Goal: Task Accomplishment & Management: Complete application form

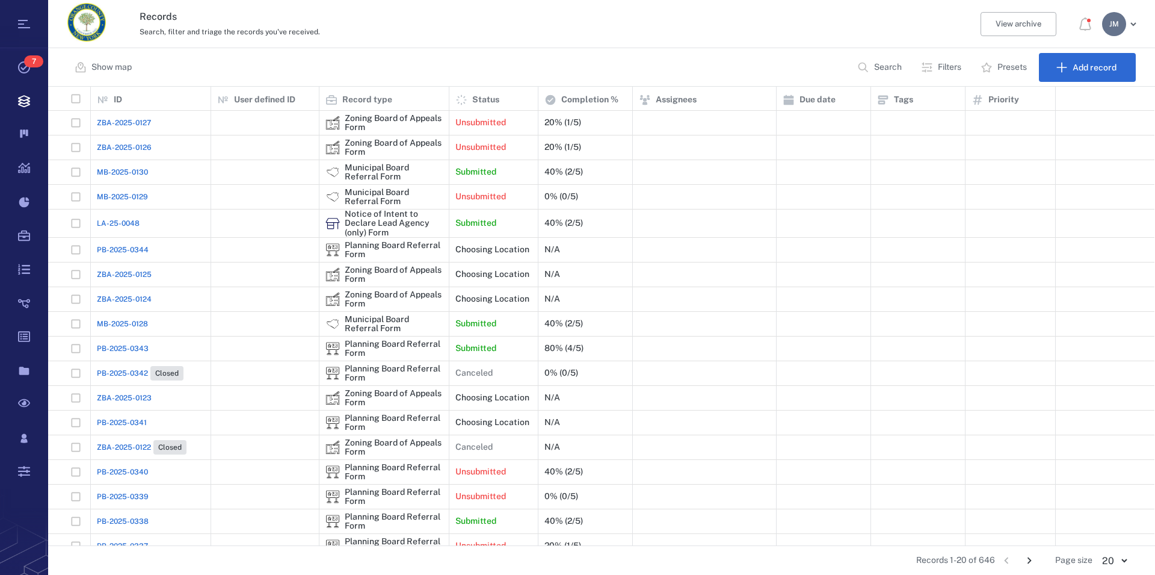
scroll to position [448, 1096]
click at [515, 67] on div "Show map Search Filters Presets Add record" at bounding box center [601, 67] width 1107 height 39
click at [948, 69] on p "Filters" at bounding box center [949, 67] width 23 height 12
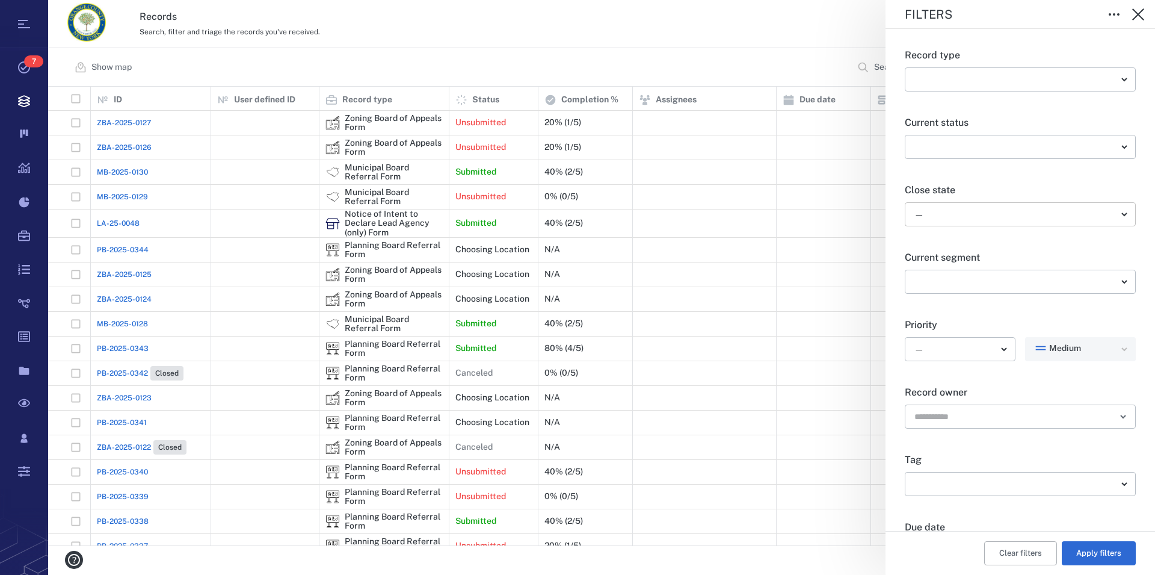
click at [976, 211] on body "Tasks 7 Records Boards Dashboard Reports Record types Guide steps Rules Form bu…" at bounding box center [577, 287] width 1155 height 575
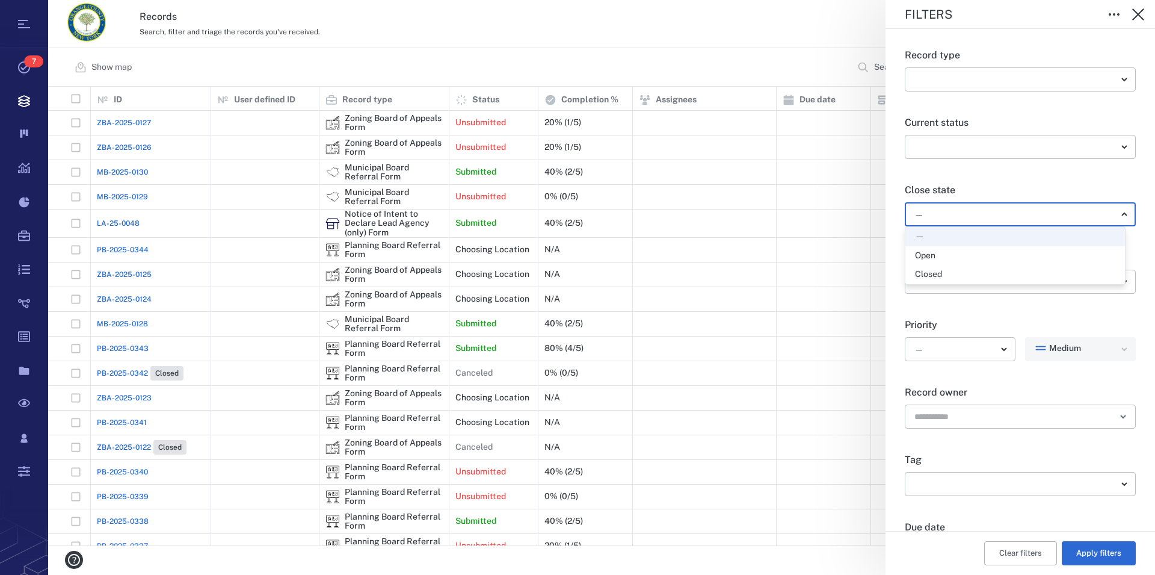
click at [957, 251] on div "Open" at bounding box center [1015, 256] width 200 height 12
type input "*****"
click at [1085, 550] on button "Apply filters" at bounding box center [1099, 553] width 74 height 24
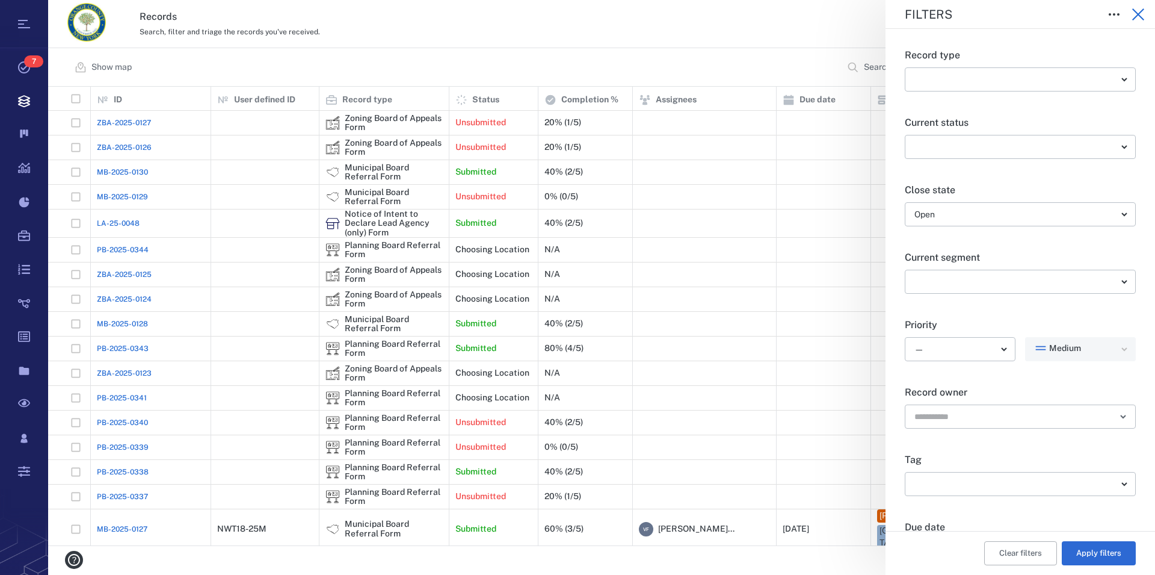
click at [1138, 14] on icon "button" at bounding box center [1138, 14] width 12 height 12
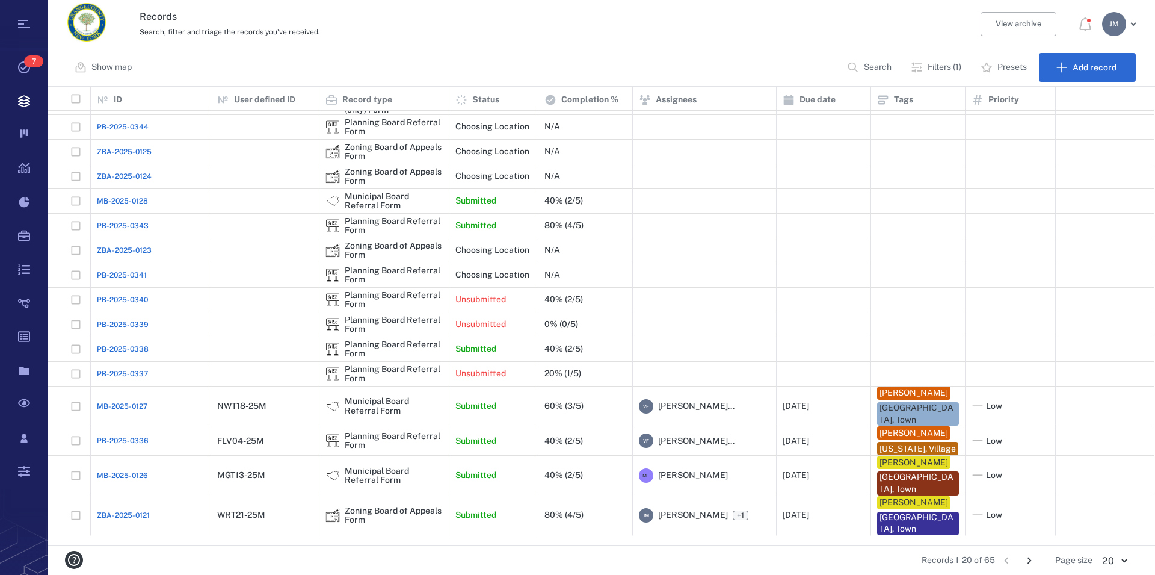
scroll to position [123, 0]
click at [1029, 562] on icon "Go to next page" at bounding box center [1030, 560] width 4 height 7
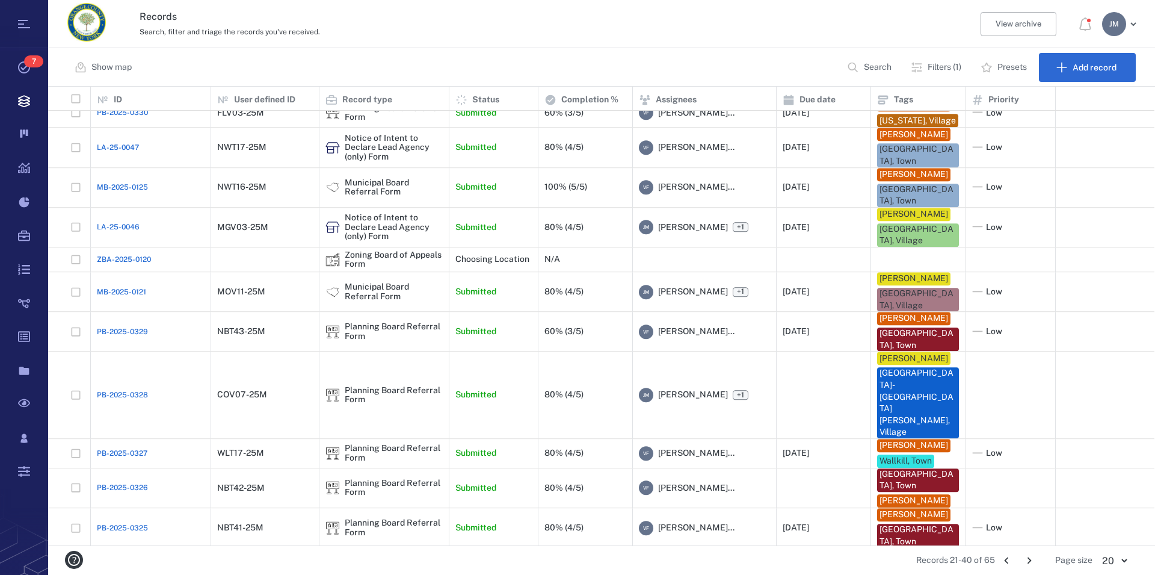
scroll to position [0, 0]
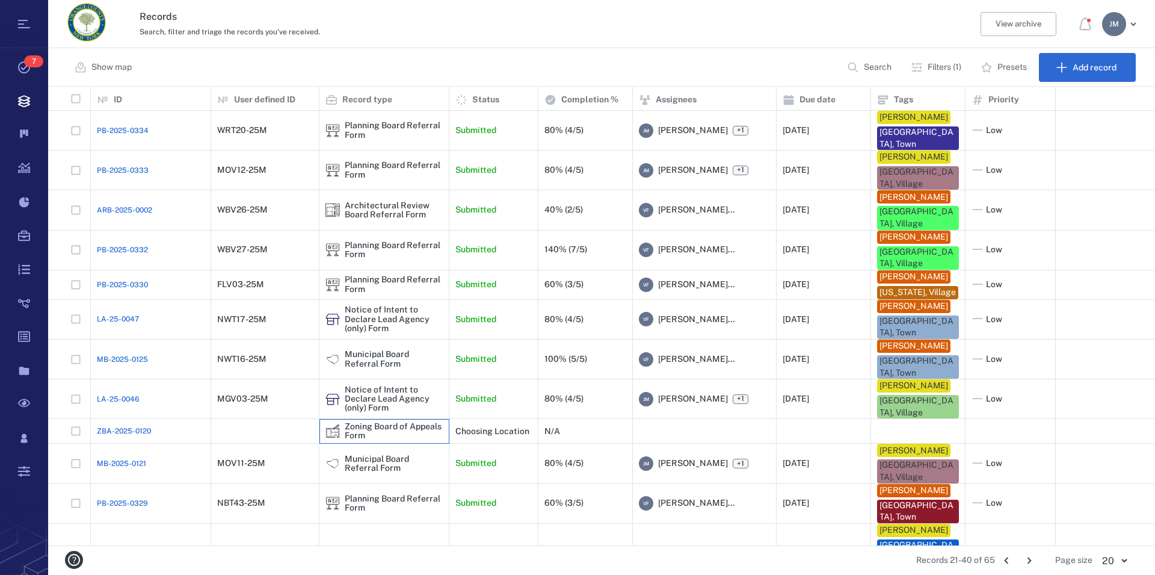
click at [398, 440] on div "Zoning Board of Appeals Form" at bounding box center [394, 431] width 98 height 19
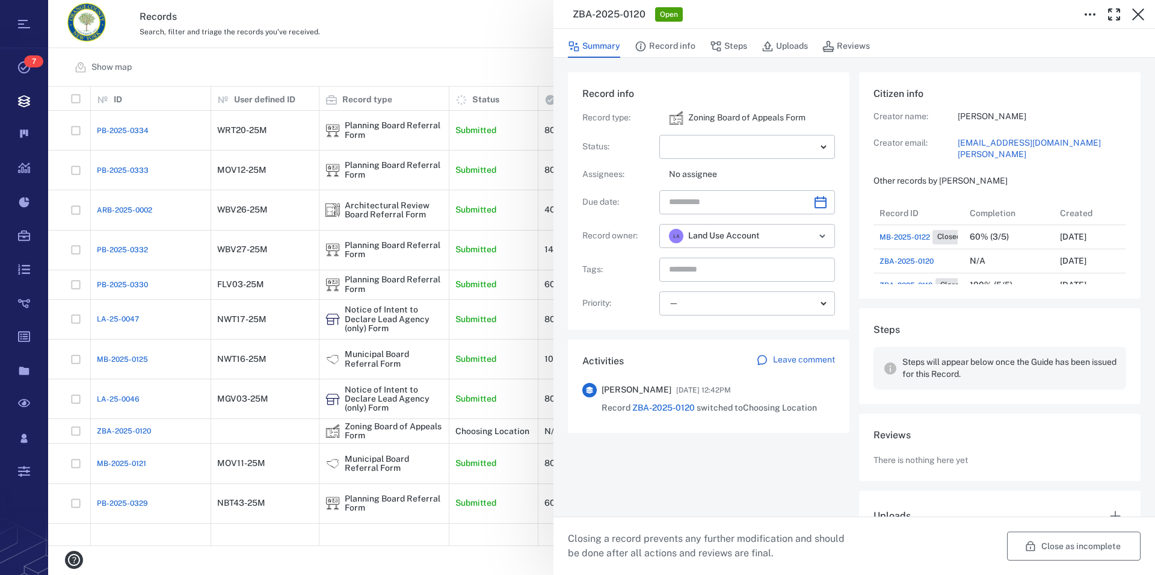
click at [1079, 544] on button "Close as incomplete" at bounding box center [1074, 545] width 134 height 29
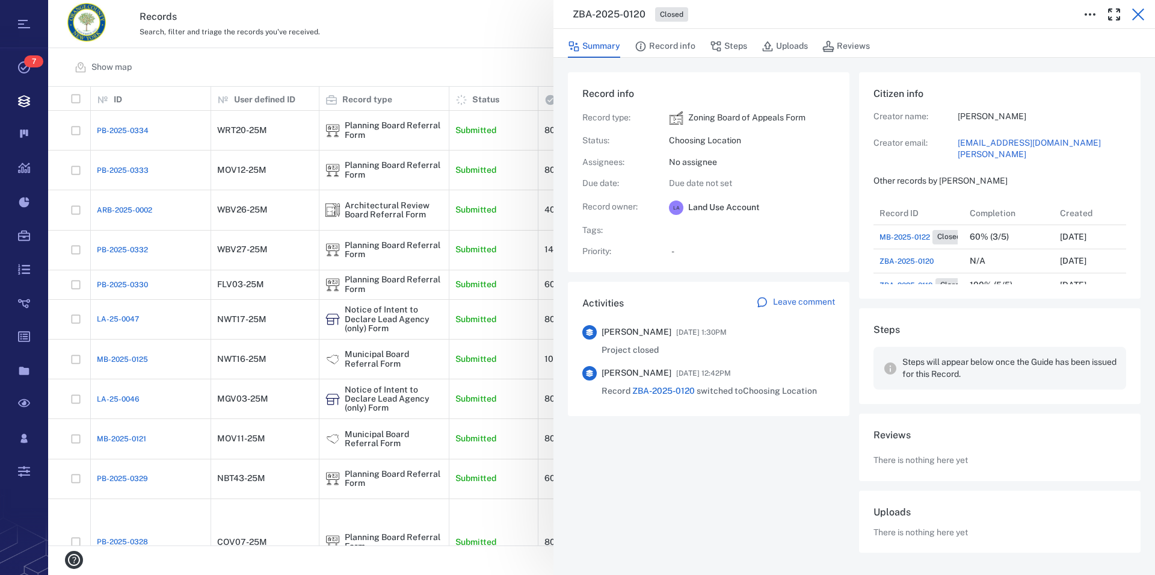
click at [1140, 12] on icon "button" at bounding box center [1138, 14] width 12 height 12
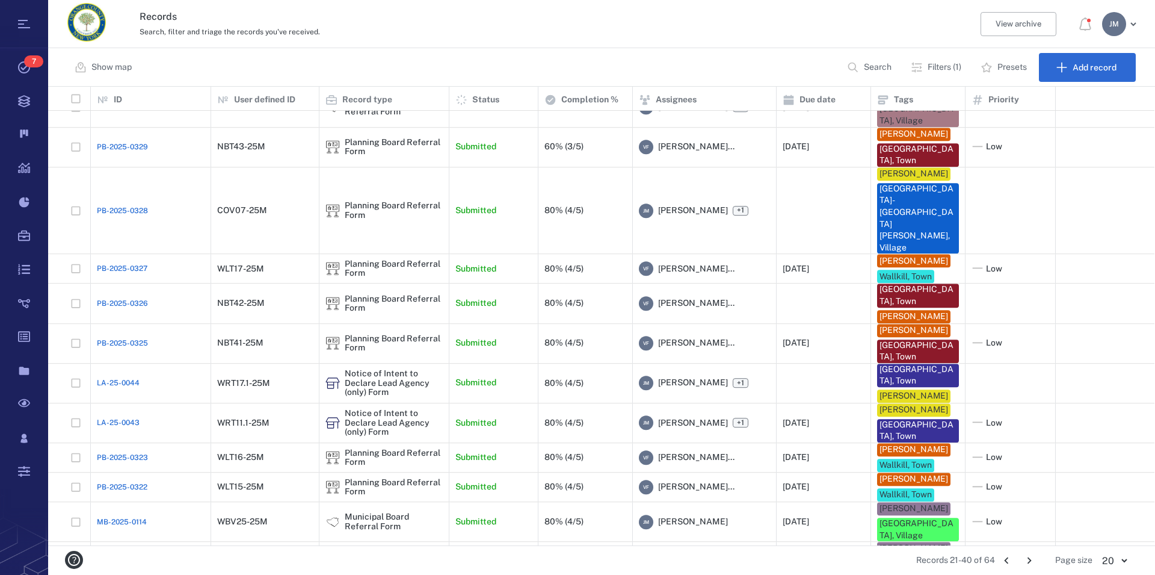
scroll to position [362, 0]
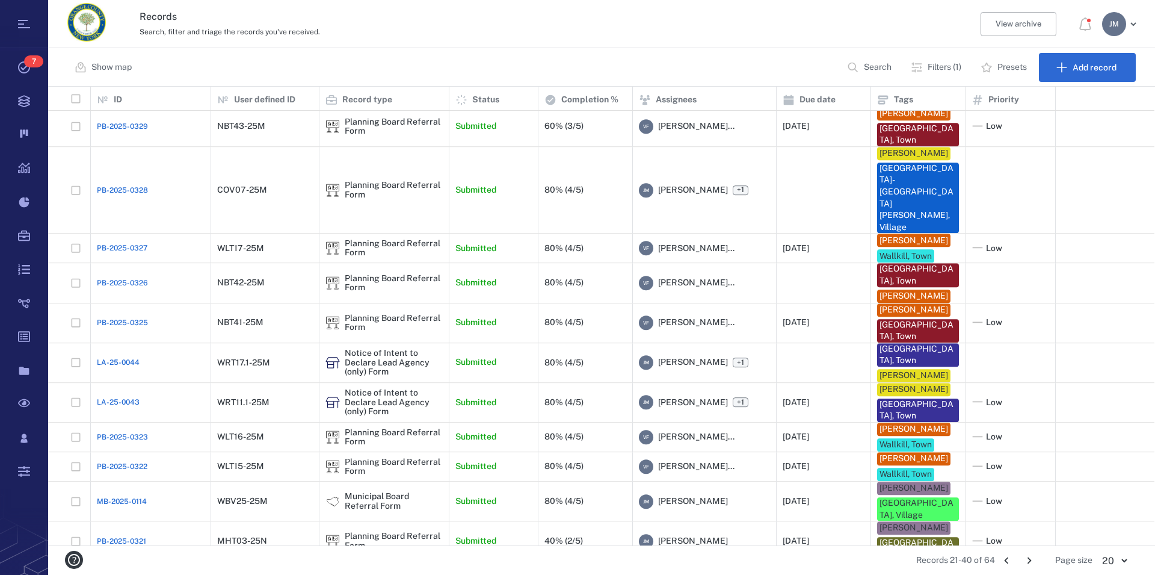
click at [1026, 561] on icon "Go to next page" at bounding box center [1029, 559] width 13 height 13
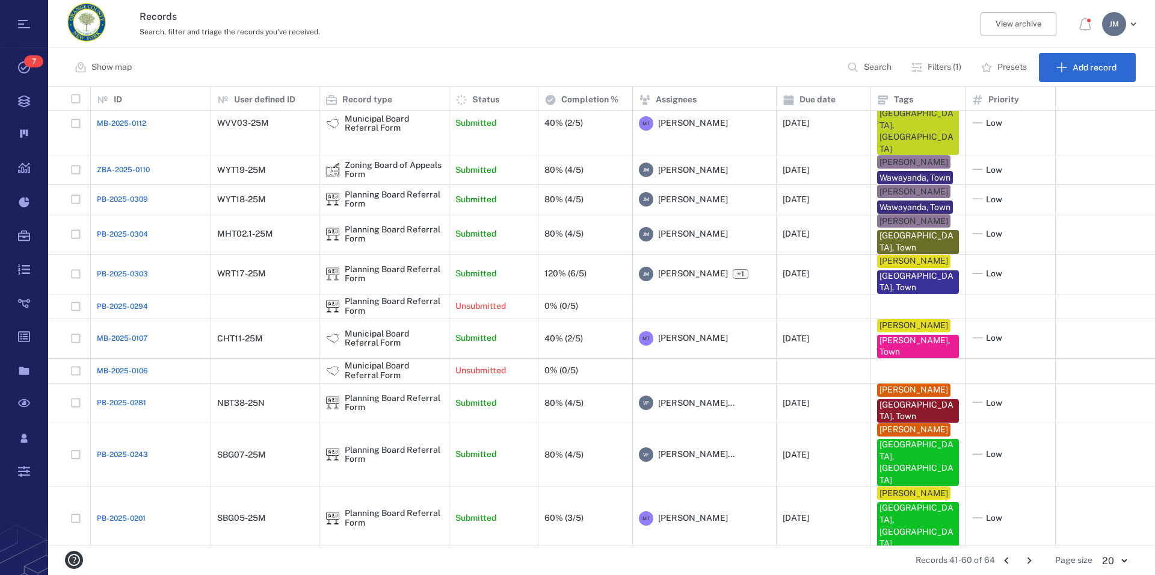
scroll to position [0, 0]
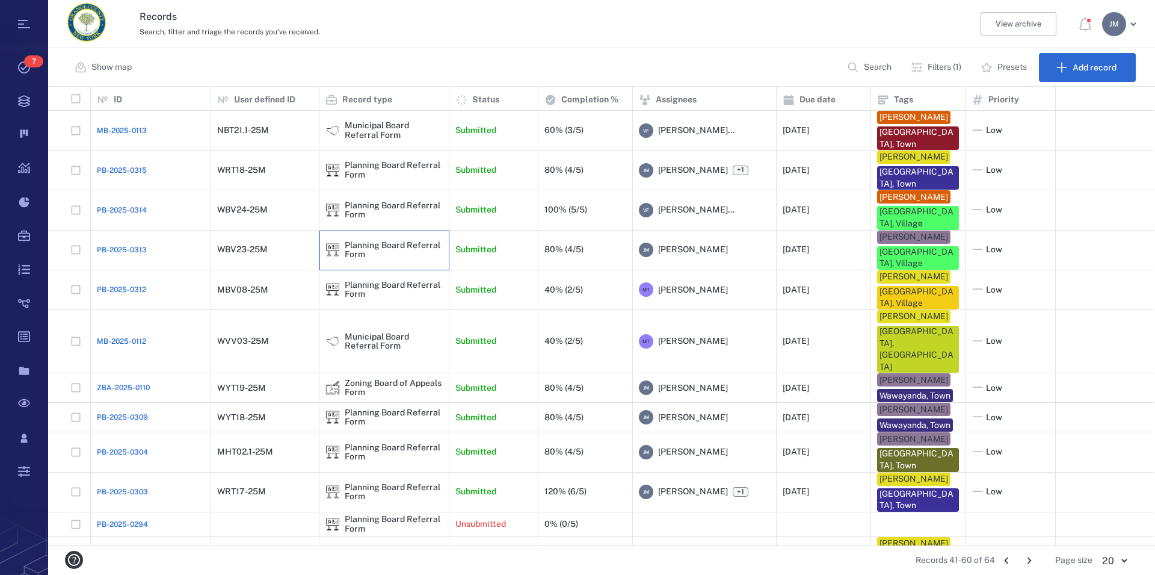
click at [396, 242] on div "Planning Board Referral Form" at bounding box center [394, 250] width 98 height 19
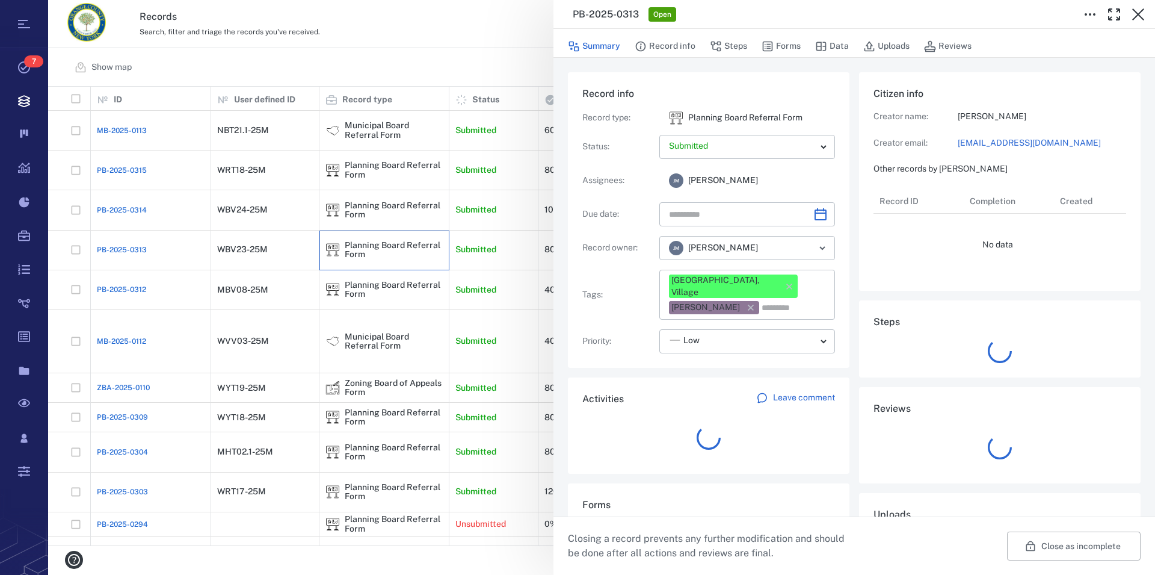
type input "**********"
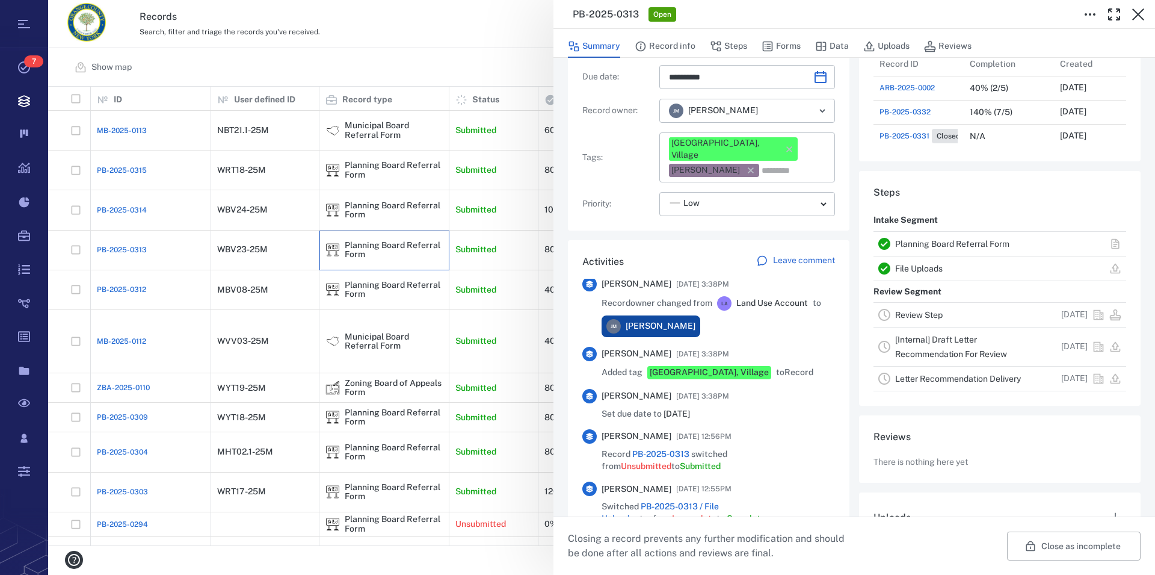
scroll to position [274, 0]
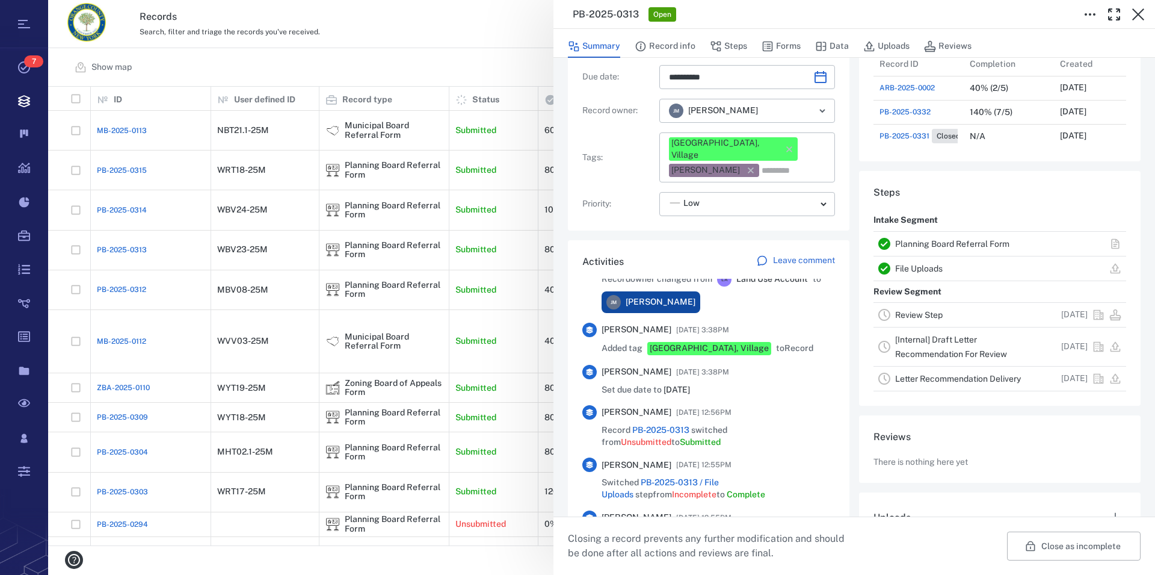
click at [952, 242] on link "Planning Board Referral Form" at bounding box center [952, 244] width 114 height 10
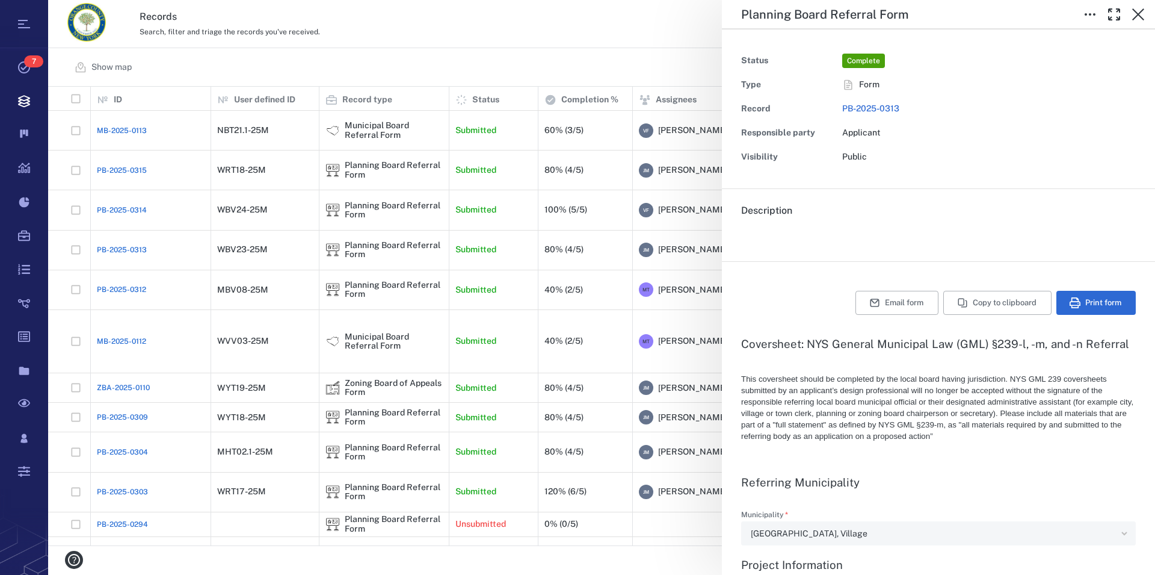
type textarea "*"
type input "**********"
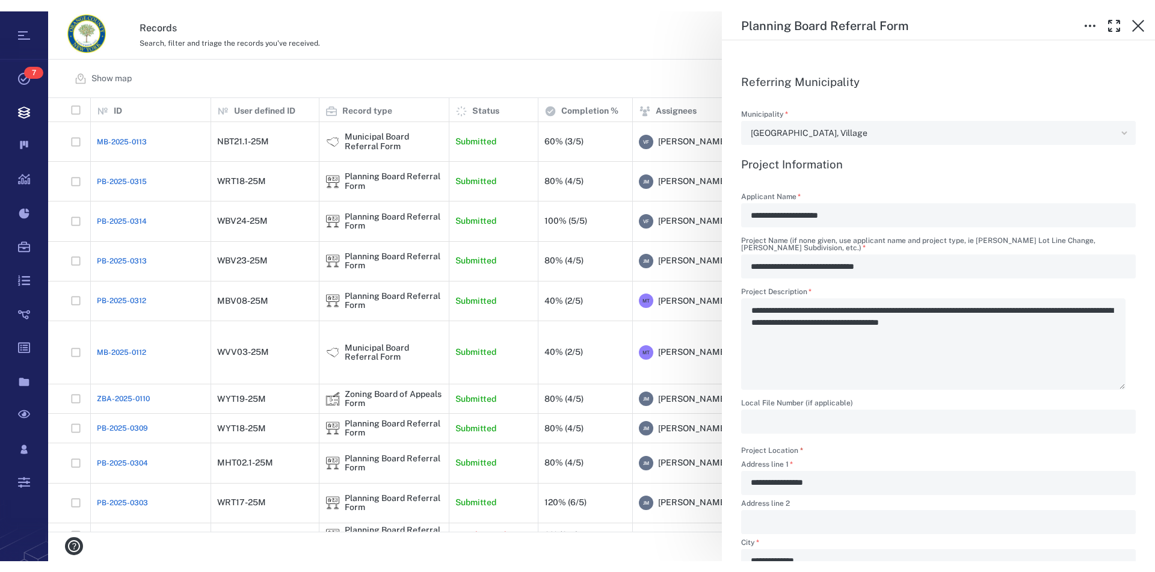
scroll to position [69, 0]
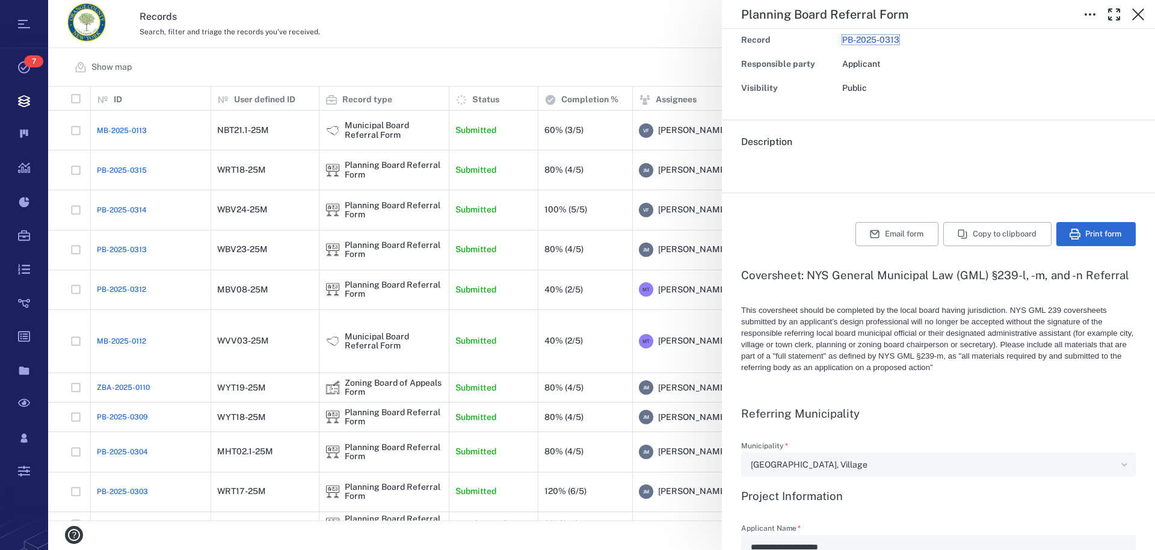
click at [975, 324] on span "This coversheet should be completed by the local board having jurisdiction. NYS…" at bounding box center [937, 339] width 392 height 66
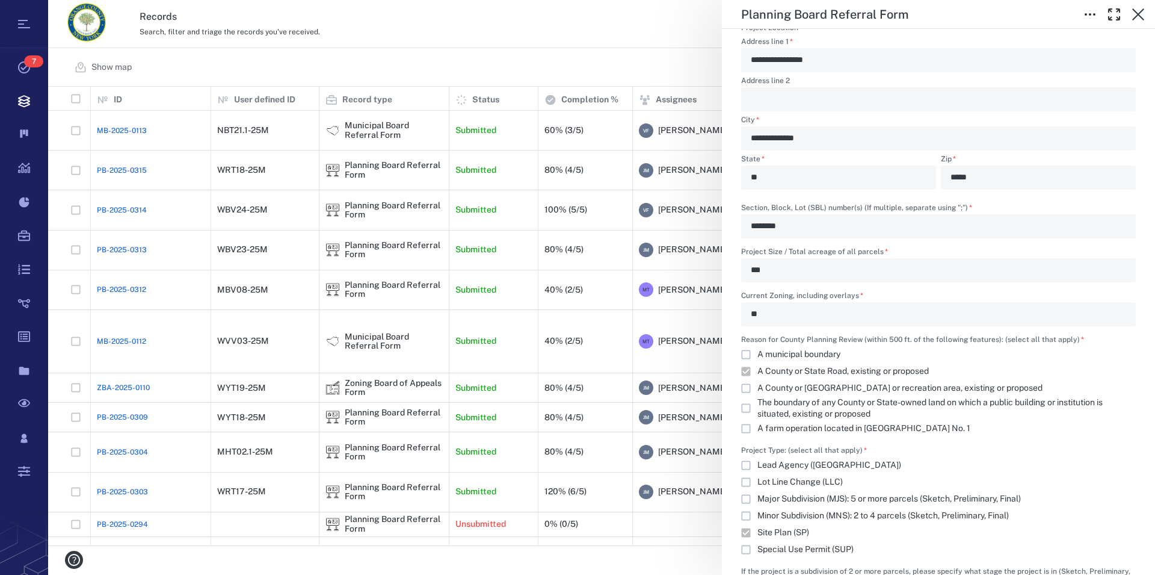
scroll to position [431, 1096]
type textarea "*"
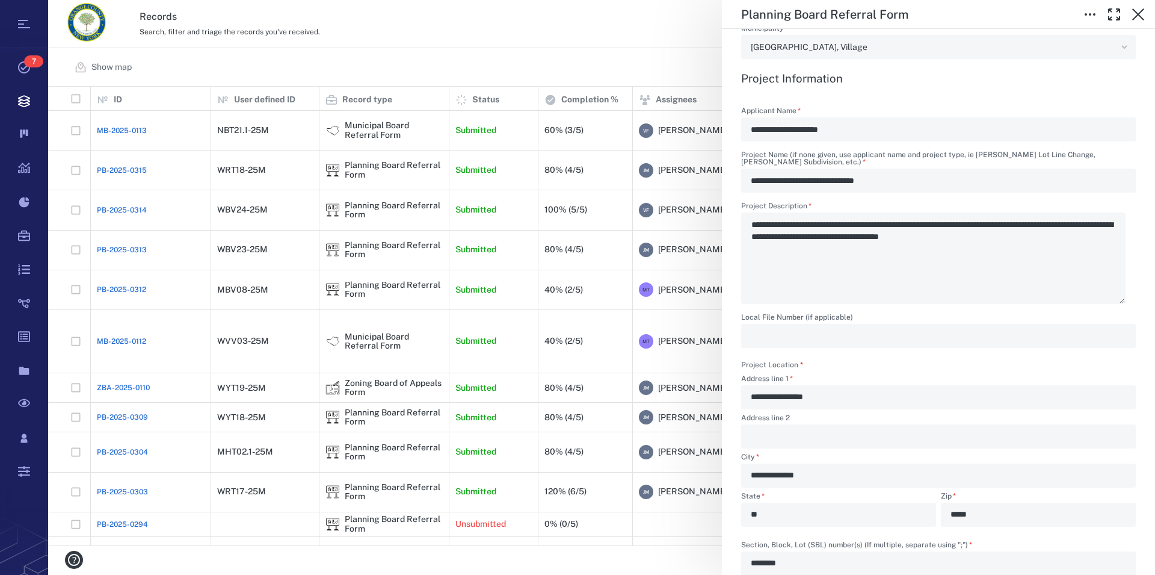
scroll to position [480, 0]
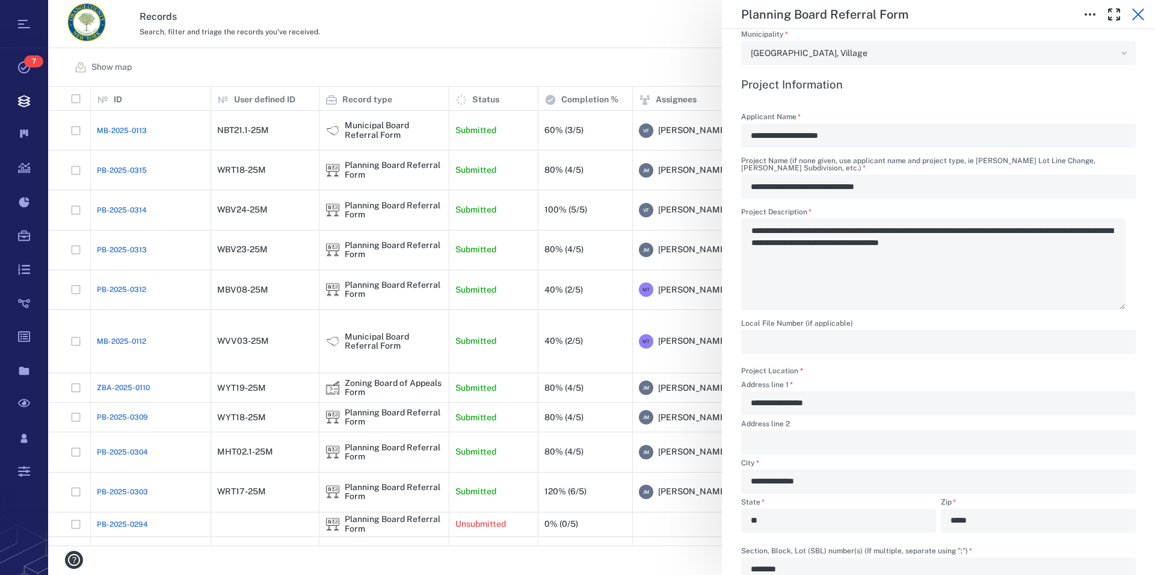
click at [1139, 17] on icon "button" at bounding box center [1138, 14] width 14 height 14
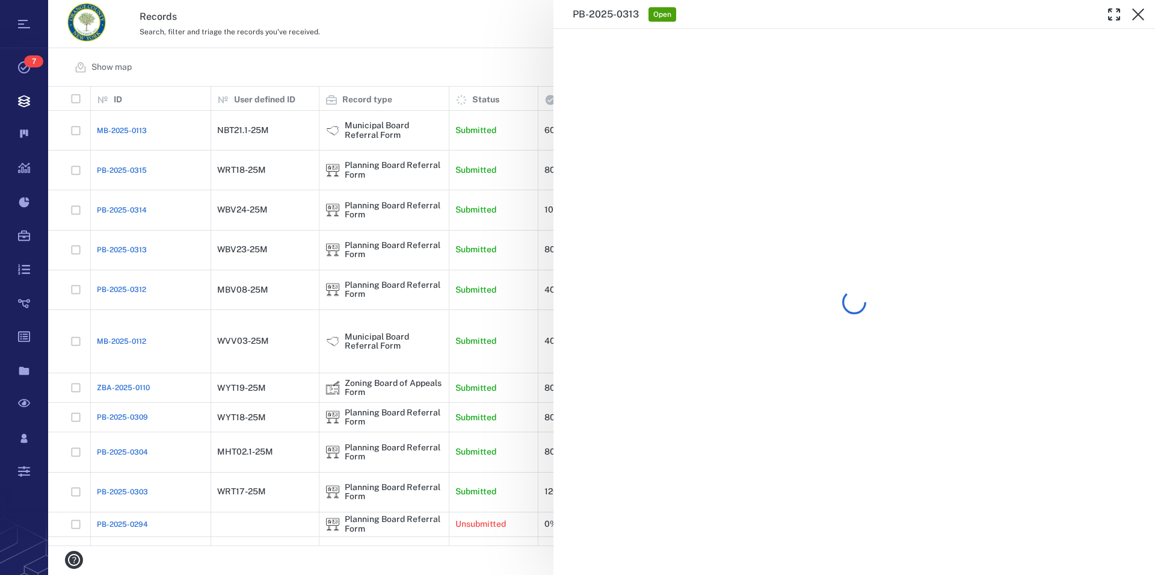
click at [1139, 17] on icon "button" at bounding box center [1138, 14] width 14 height 14
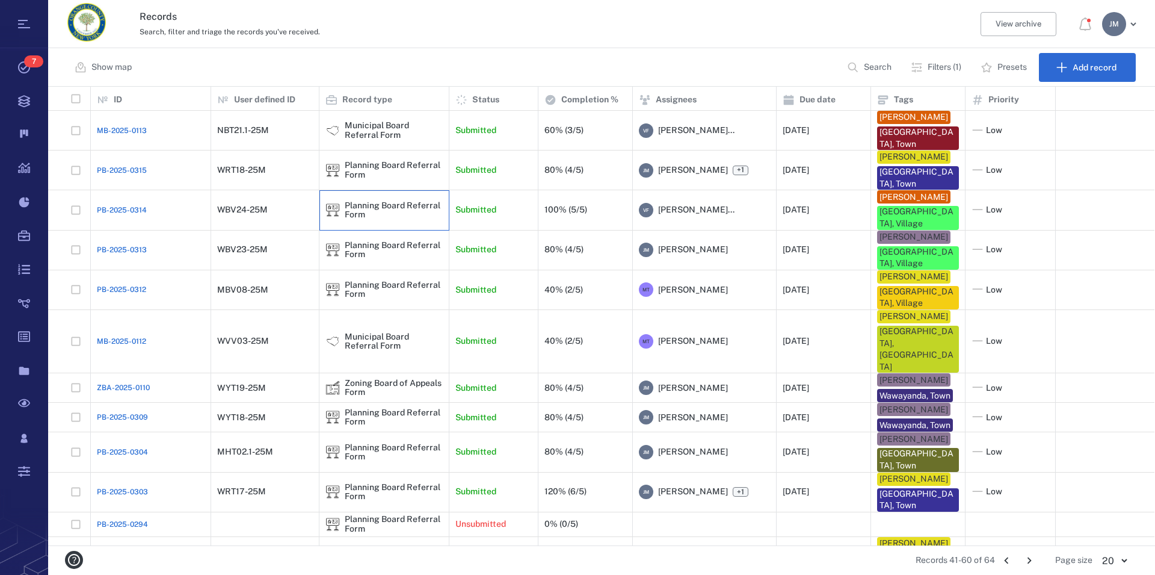
click at [376, 206] on div "Planning Board Referral Form" at bounding box center [394, 210] width 98 height 19
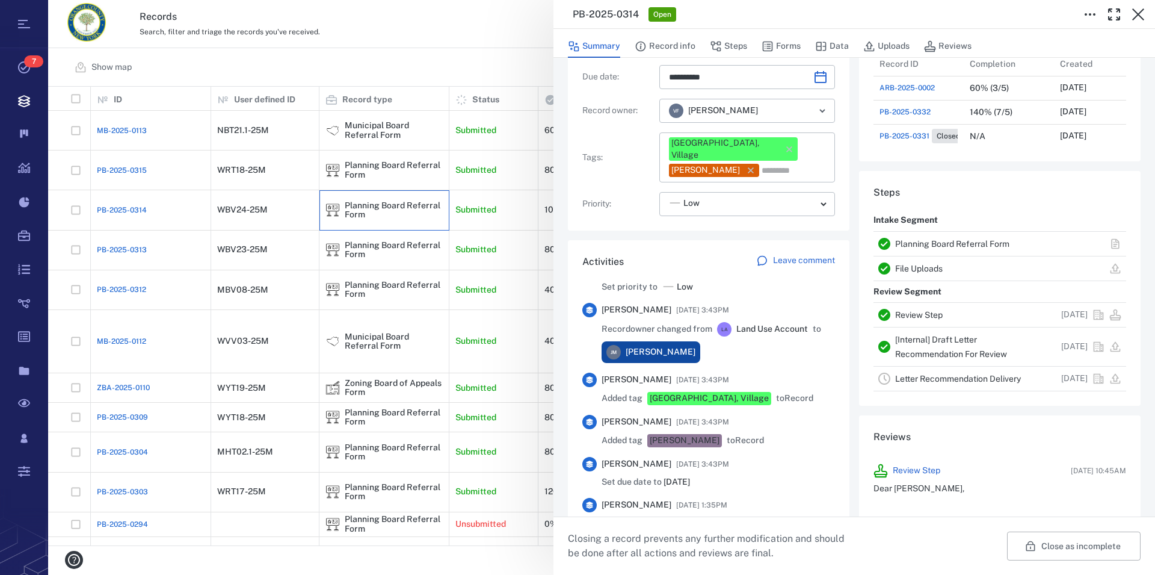
scroll to position [686, 0]
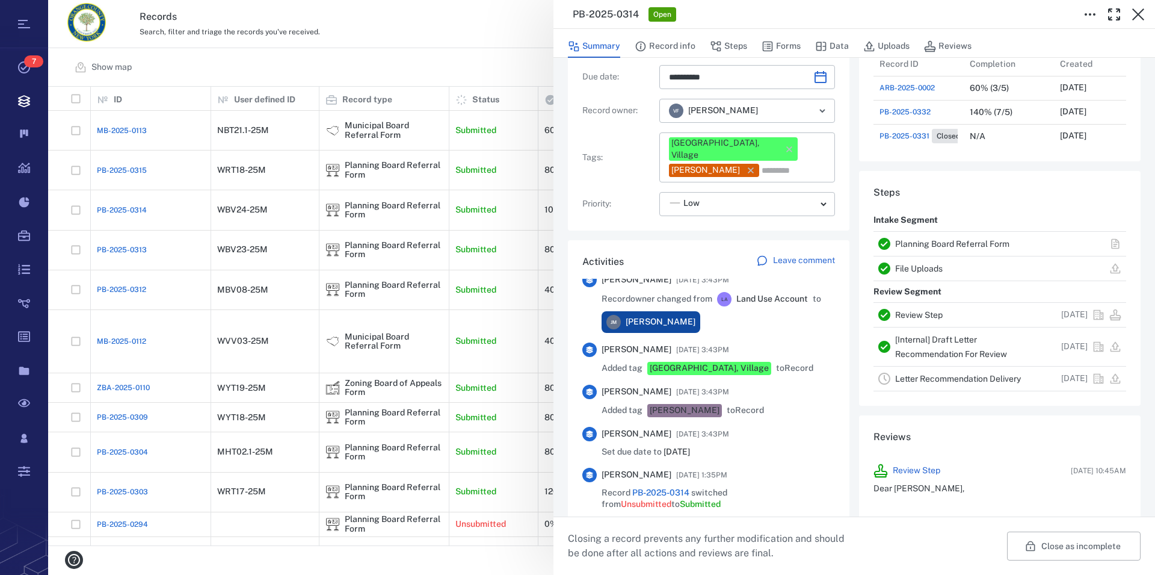
click at [963, 245] on link "Planning Board Referral Form" at bounding box center [952, 244] width 114 height 10
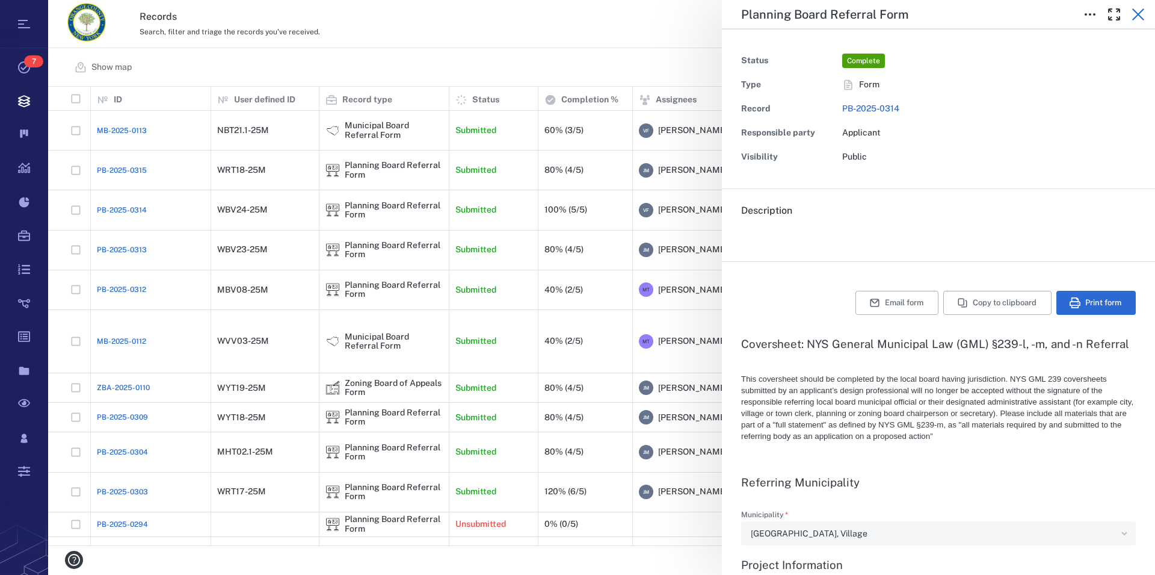
click at [1141, 15] on icon "button" at bounding box center [1138, 14] width 14 height 14
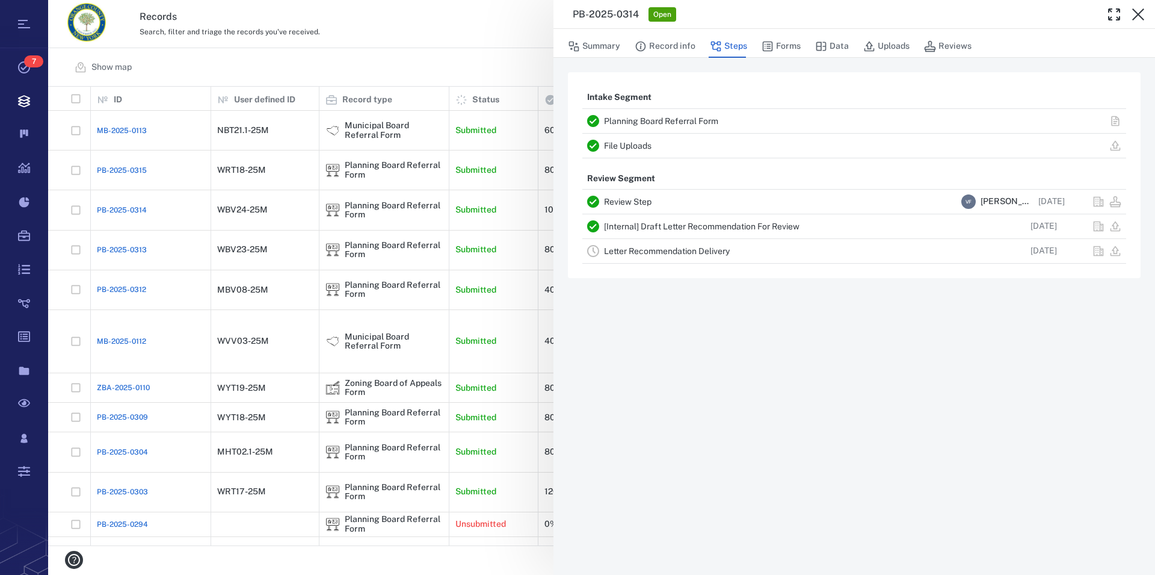
click at [1141, 15] on icon "button" at bounding box center [1138, 14] width 14 height 14
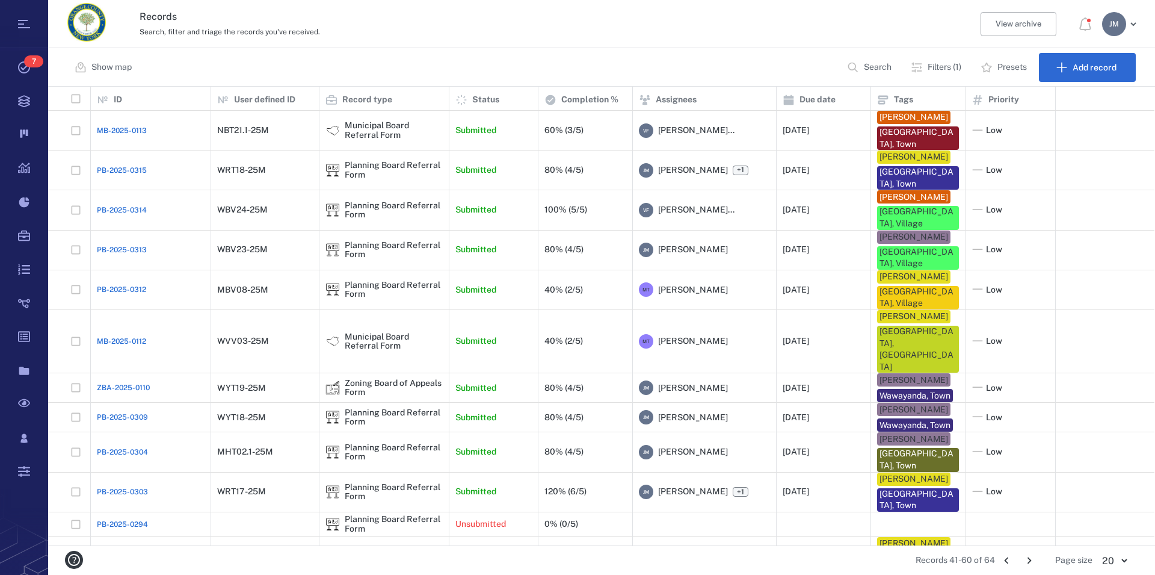
click at [935, 66] on p "Filters (1)" at bounding box center [945, 67] width 34 height 12
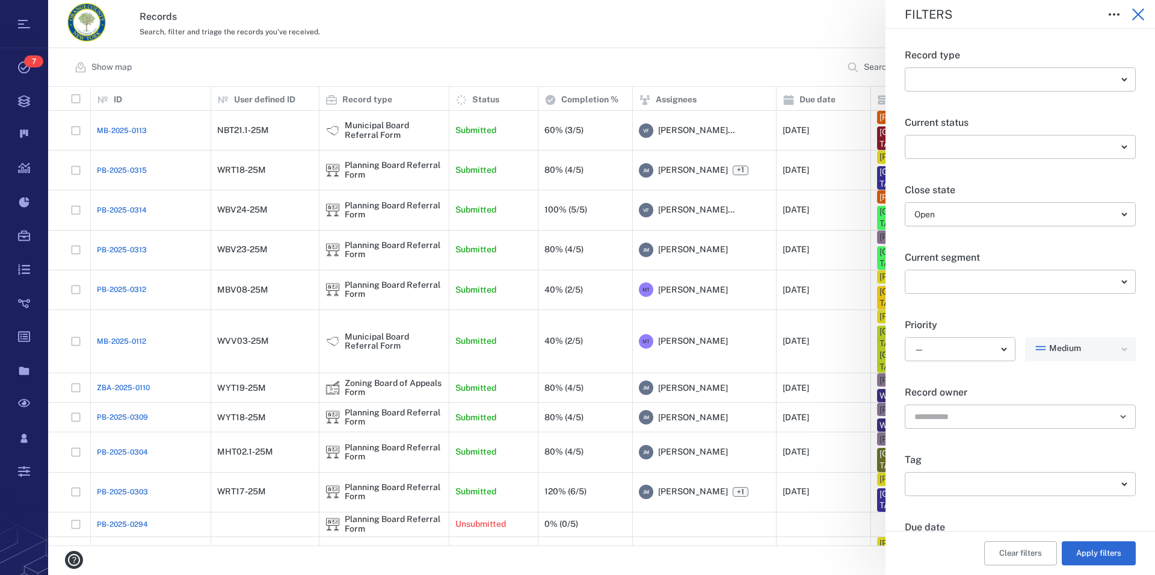
click at [1138, 16] on icon "button" at bounding box center [1138, 14] width 14 height 14
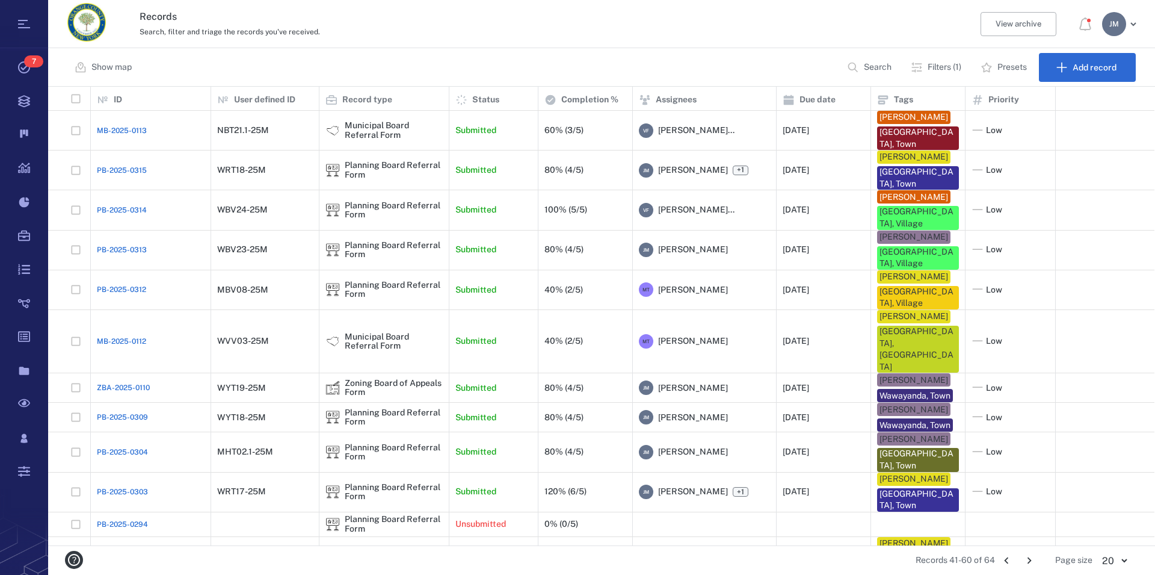
click at [1003, 561] on icon "Go to previous page" at bounding box center [1006, 559] width 13 height 13
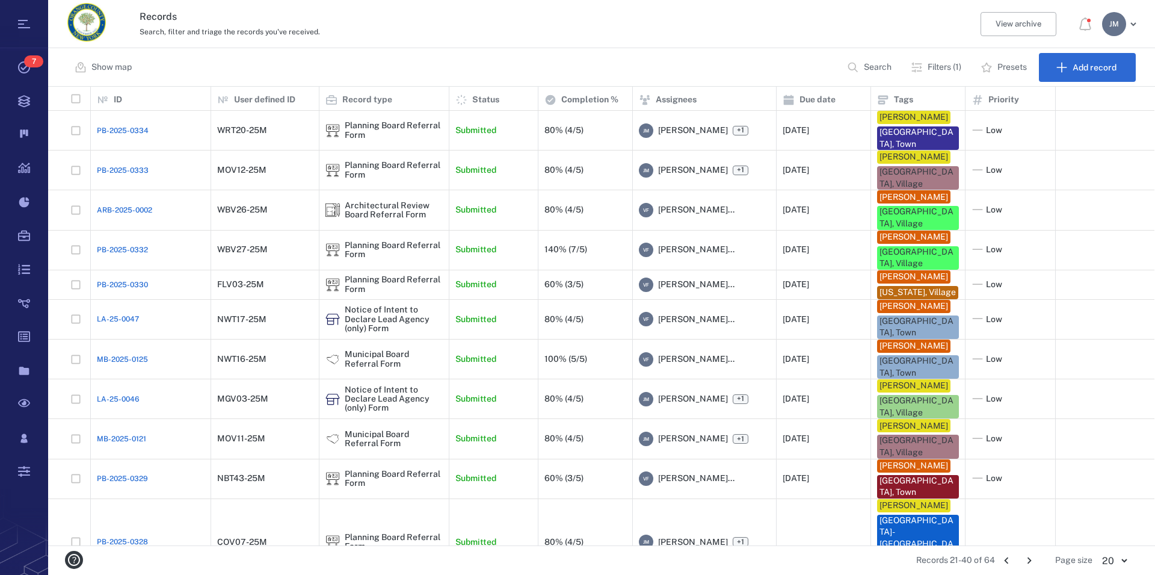
click at [1007, 557] on icon "Go to previous page" at bounding box center [1006, 559] width 13 height 13
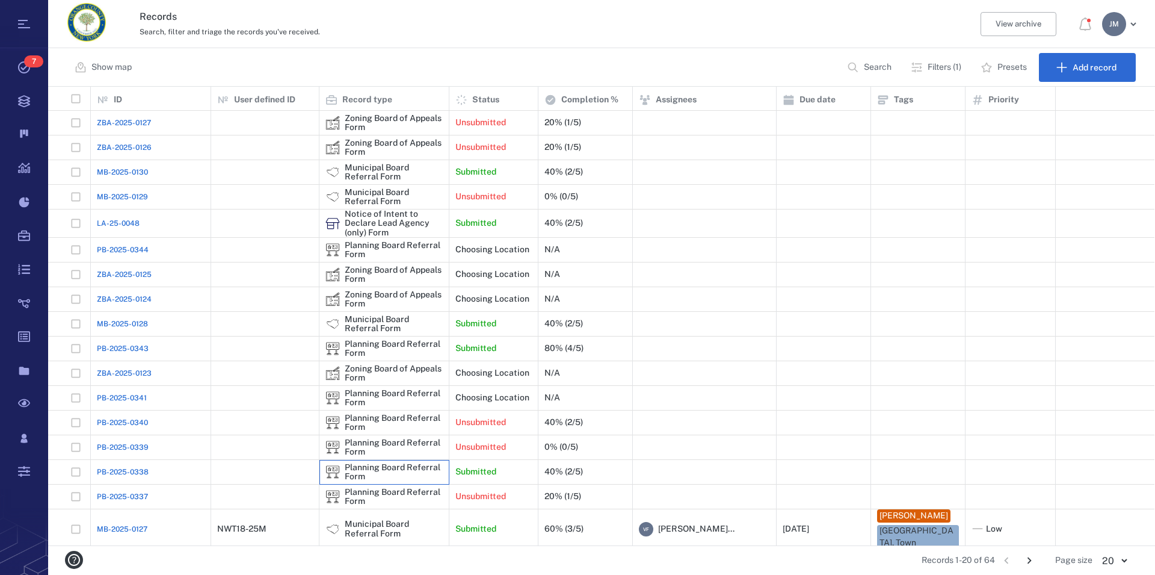
click at [359, 470] on div "Planning Board Referral Form" at bounding box center [394, 472] width 98 height 19
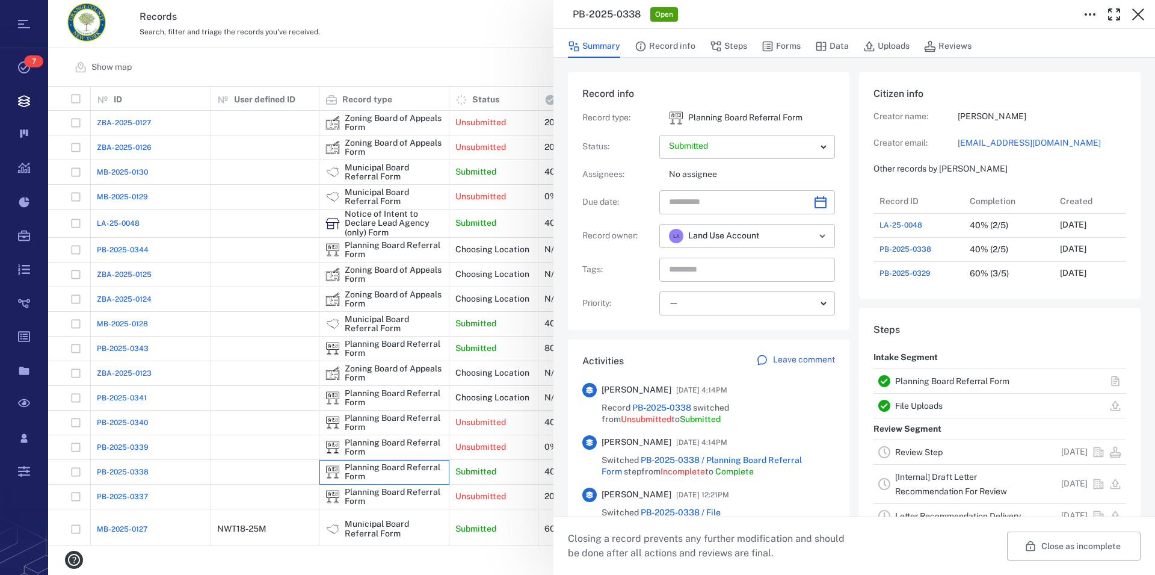
scroll to position [626, 227]
click at [1138, 17] on icon "button" at bounding box center [1138, 14] width 14 height 14
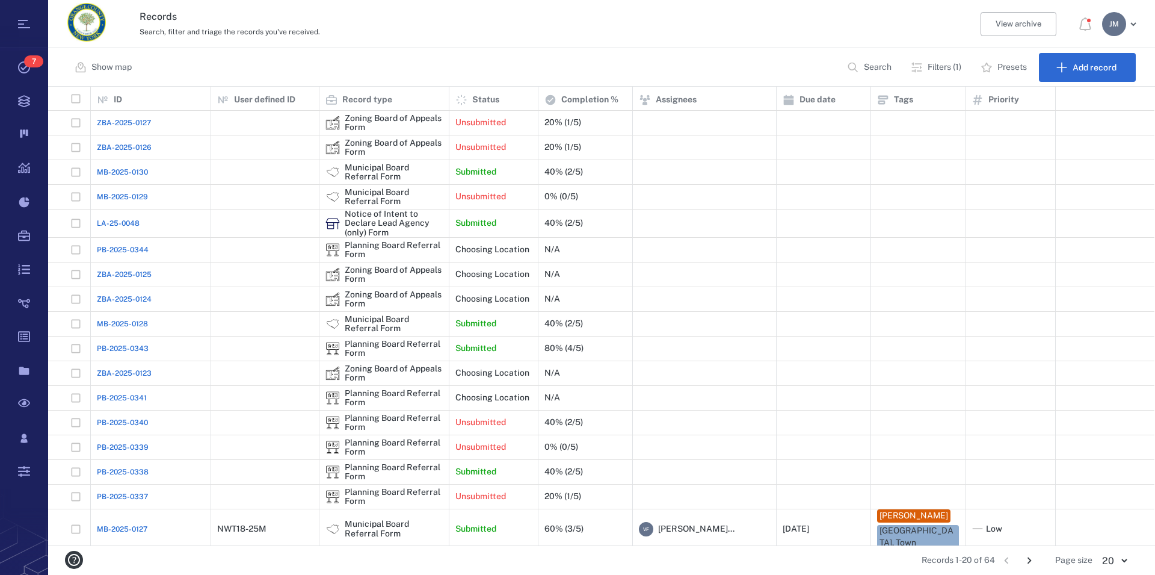
click at [1108, 25] on div "J M" at bounding box center [1114, 24] width 24 height 24
click at [1052, 103] on span "Log out" at bounding box center [1050, 105] width 29 height 12
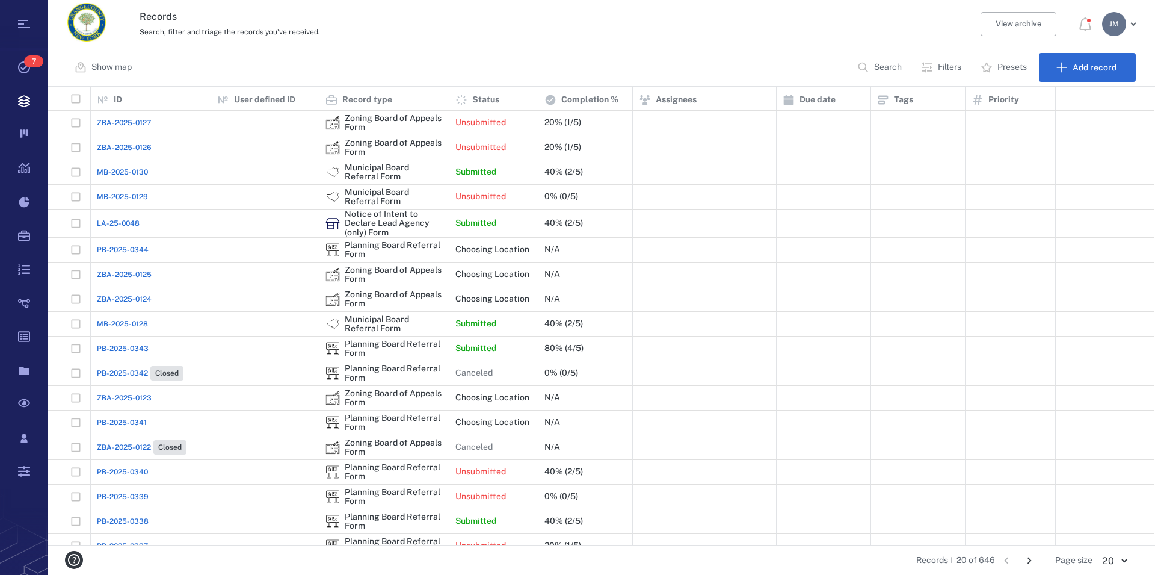
click at [884, 69] on p "Search" at bounding box center [888, 67] width 28 height 12
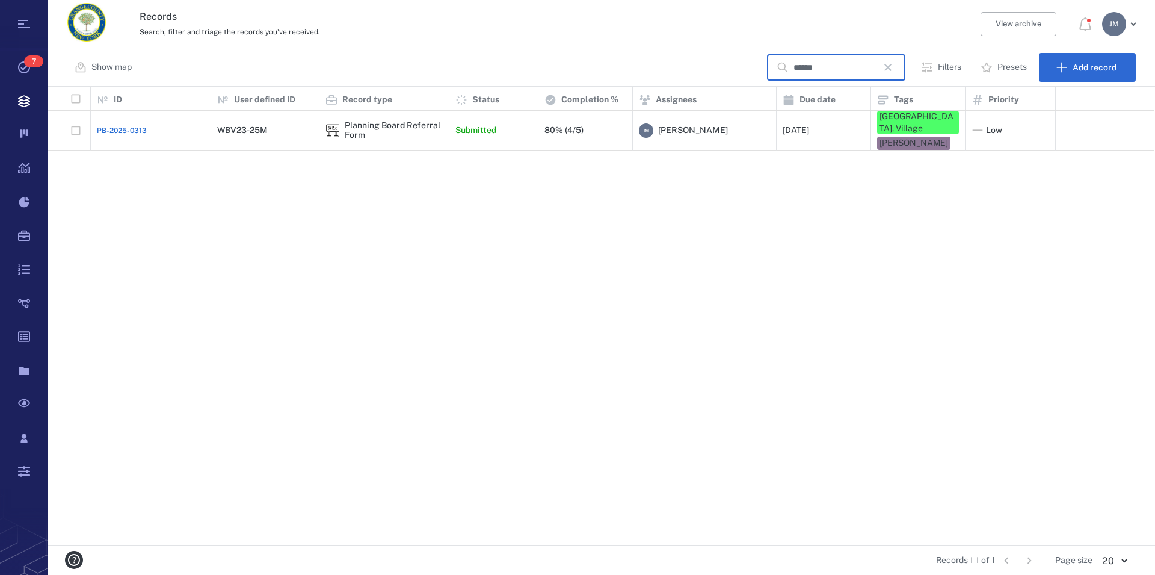
type input "******"
click at [895, 72] on icon "button" at bounding box center [888, 67] width 14 height 14
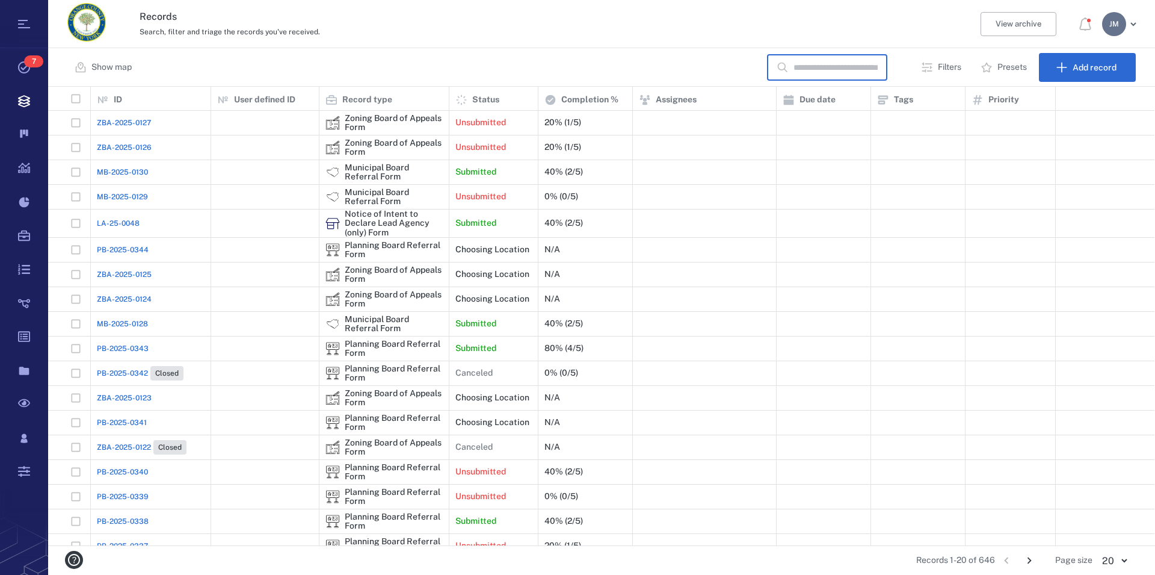
click at [830, 67] on input "text" at bounding box center [836, 68] width 84 height 26
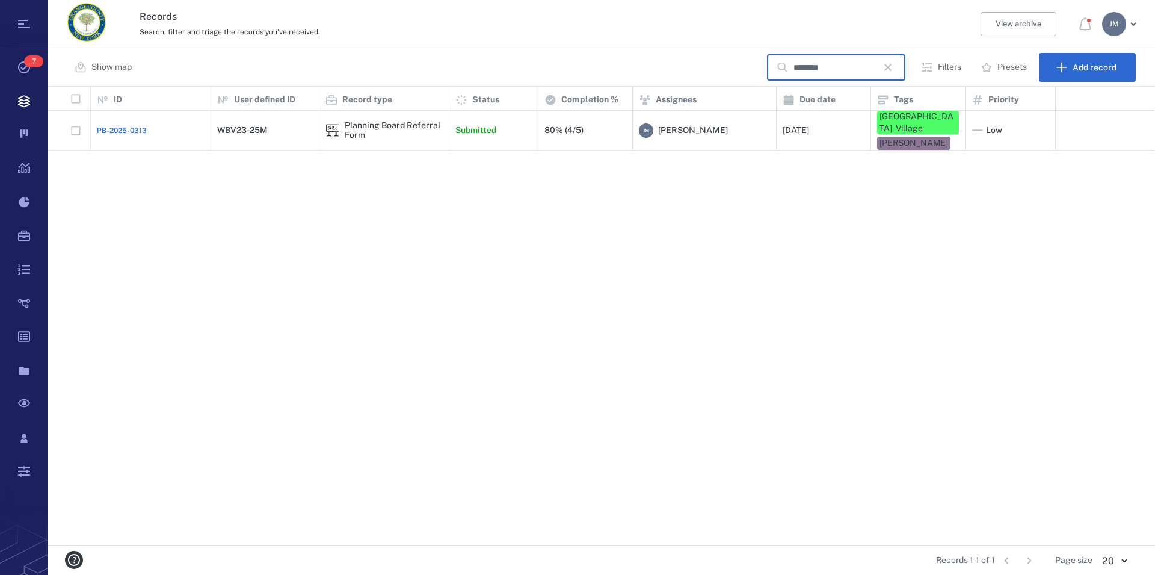
type input "********"
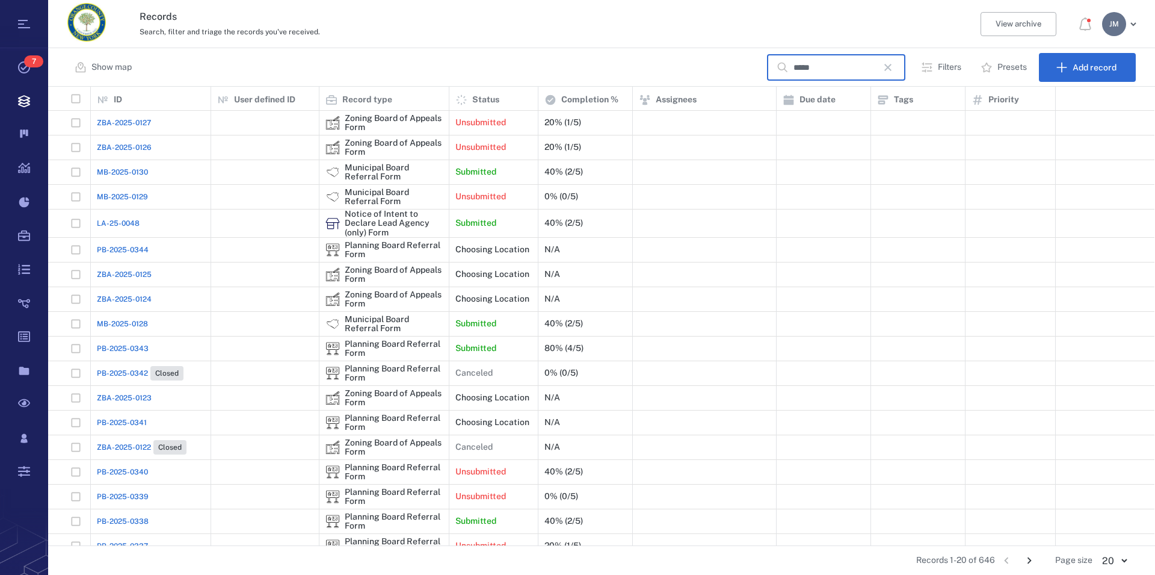
type input "*****"
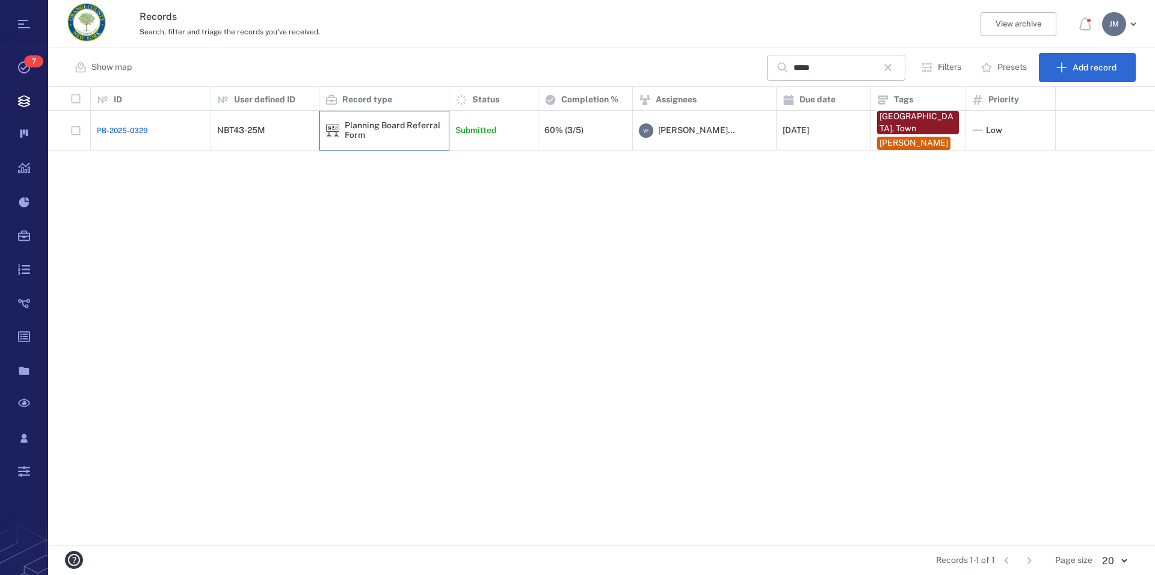
click at [383, 128] on div "Planning Board Referral Form" at bounding box center [394, 130] width 98 height 19
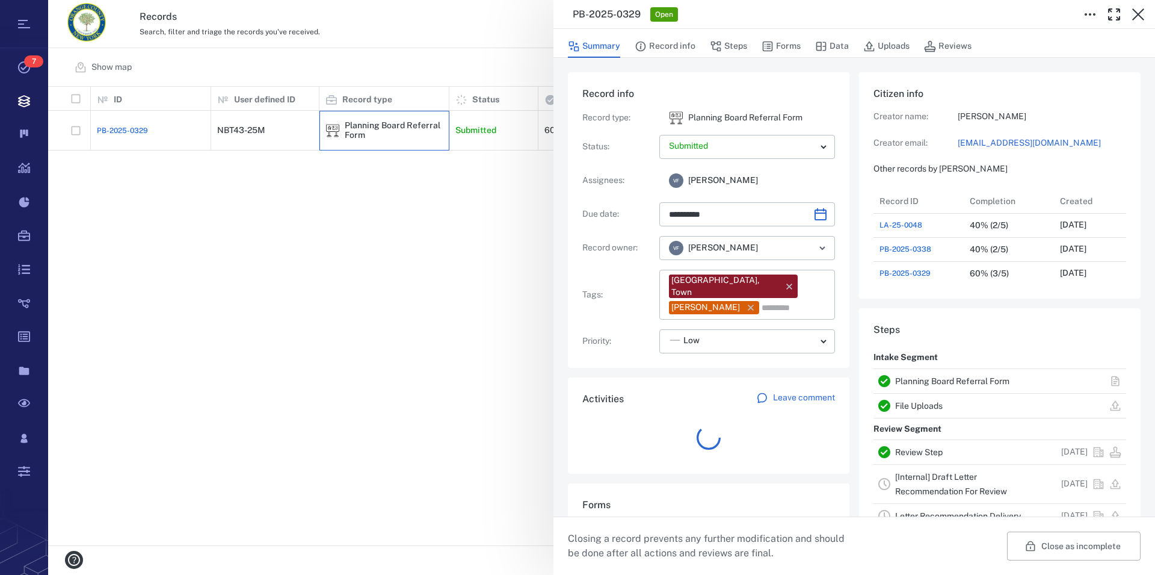
scroll to position [11, 11]
